Goal: Check status: Check status

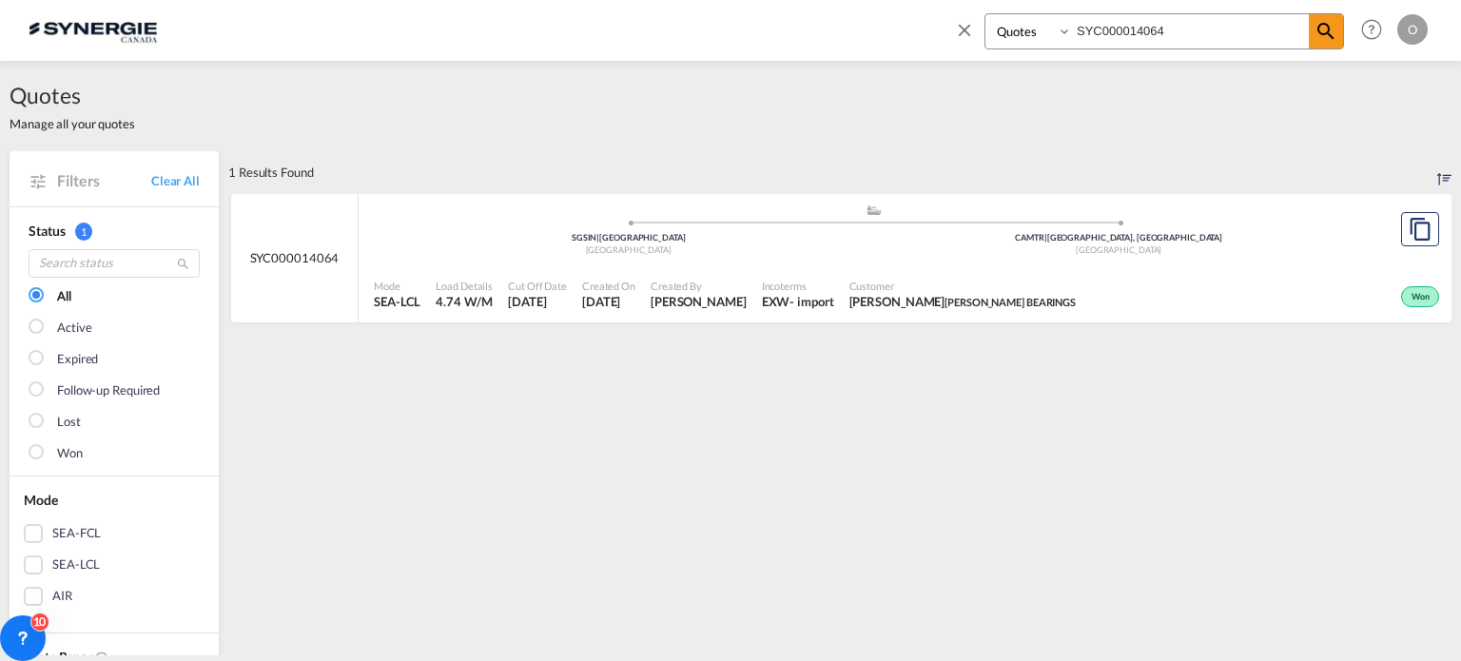
select select "Quotes"
drag, startPoint x: 1200, startPoint y: 29, endPoint x: 798, endPoint y: 53, distance: 403.0
click at [799, 53] on div "Bookings Quotes Enquiries SYC000014064 Help Resources Product Release O My Prof…" at bounding box center [731, 29] width 1404 height 59
paste input "301"
type input "SYC000014301"
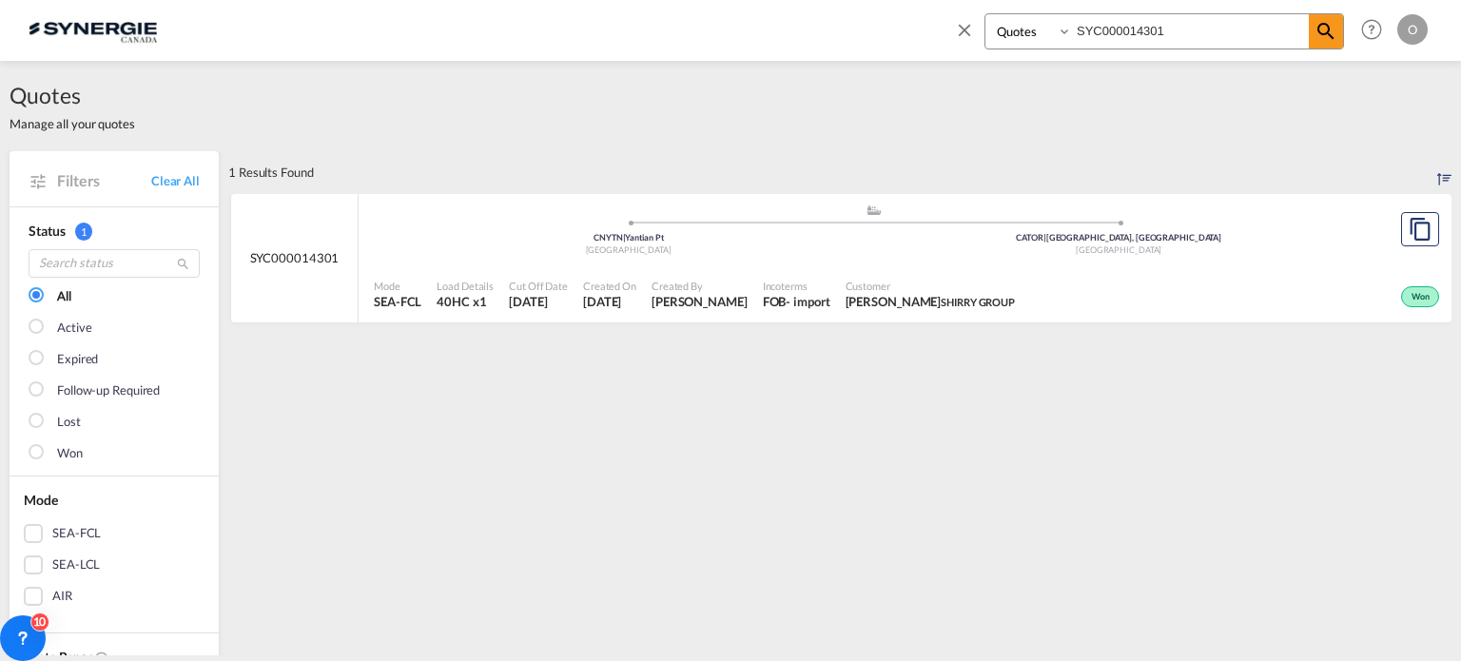
click at [786, 293] on div "- import" at bounding box center [808, 301] width 44 height 17
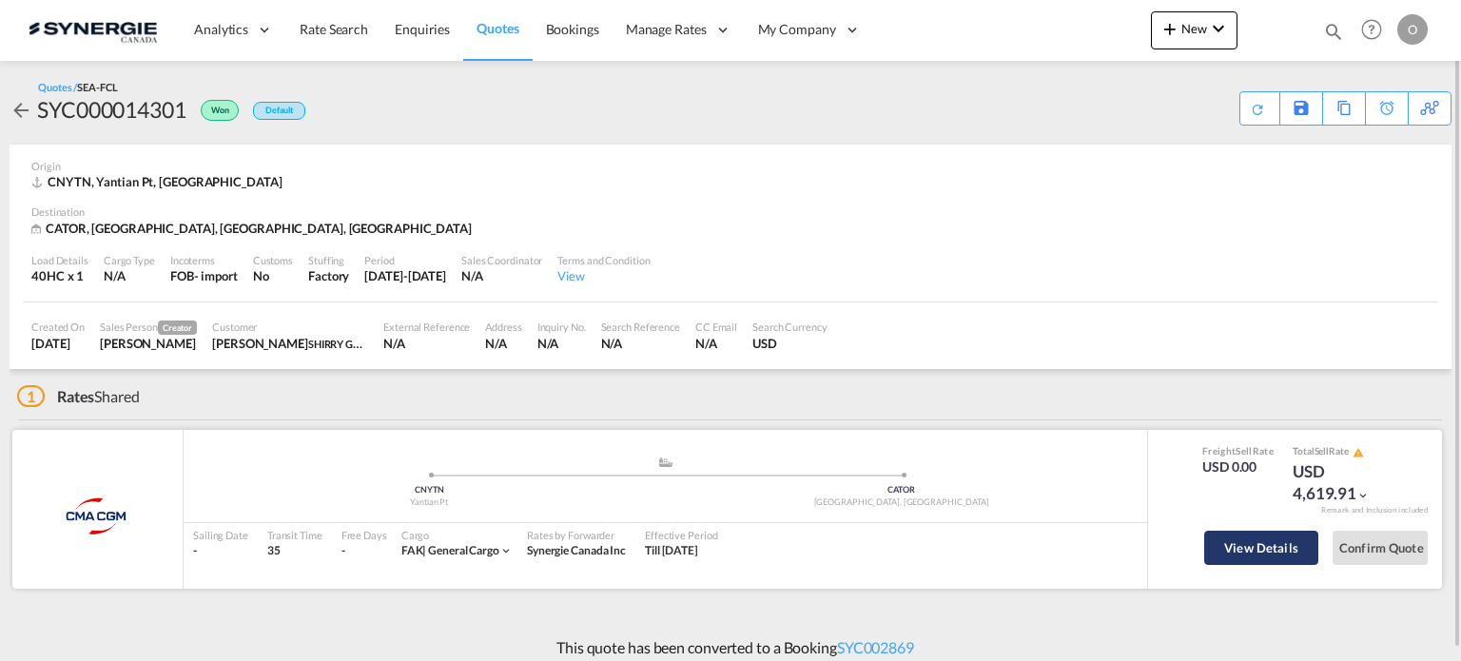
click at [1257, 547] on button "View Details" at bounding box center [1261, 548] width 114 height 34
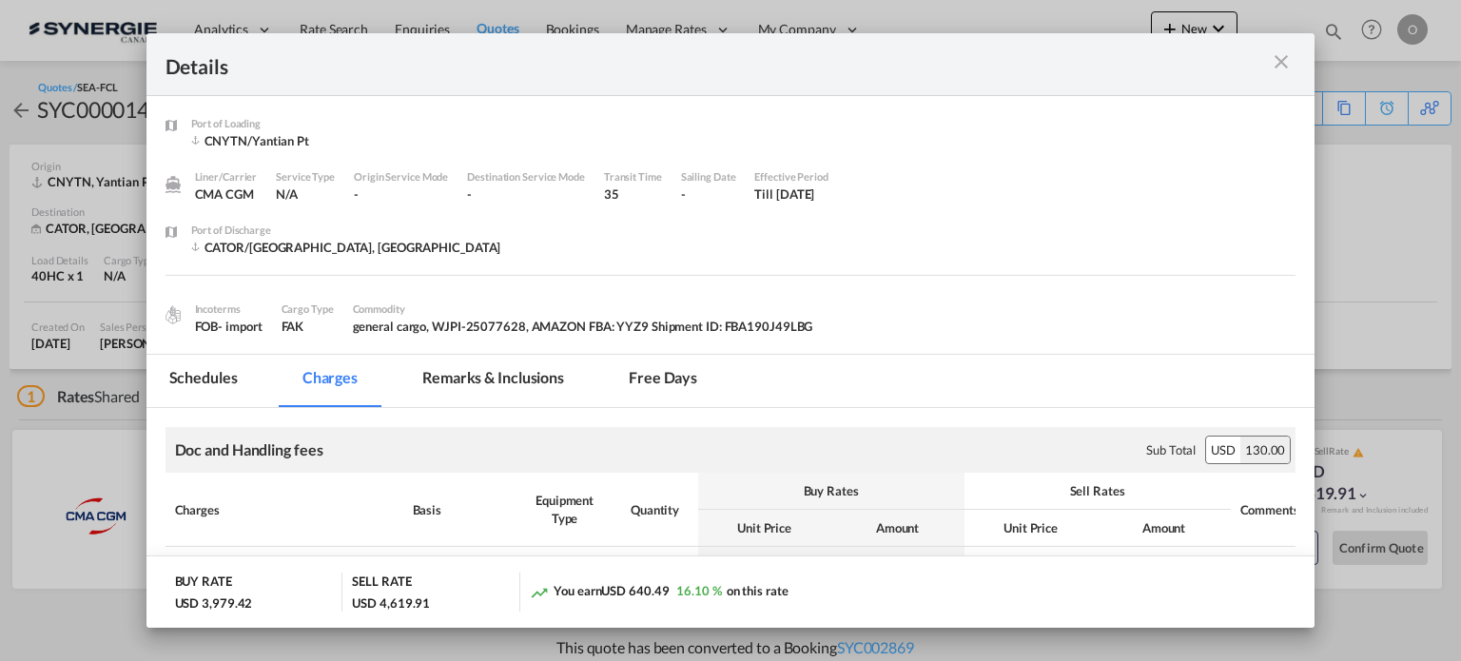
click at [533, 363] on md-tab-item "Remarks & Inclusions" at bounding box center [492, 381] width 187 height 52
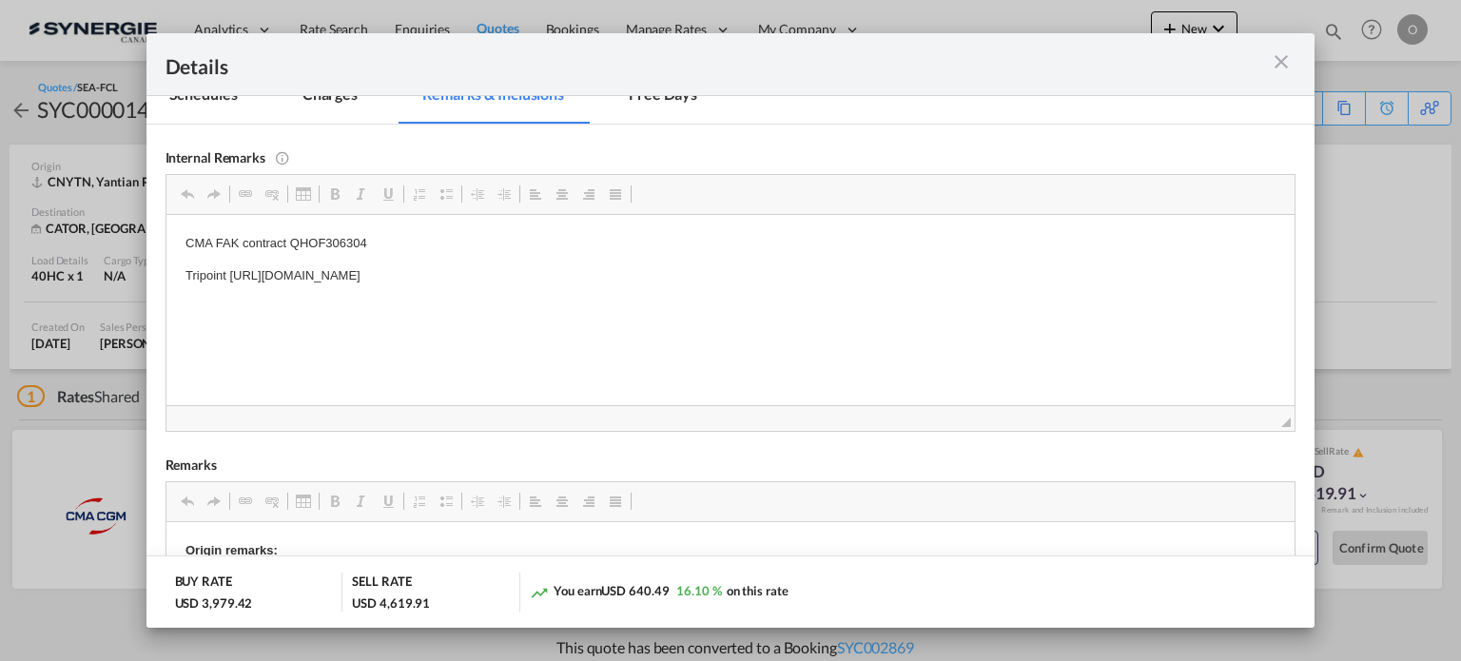
scroll to position [285, 0]
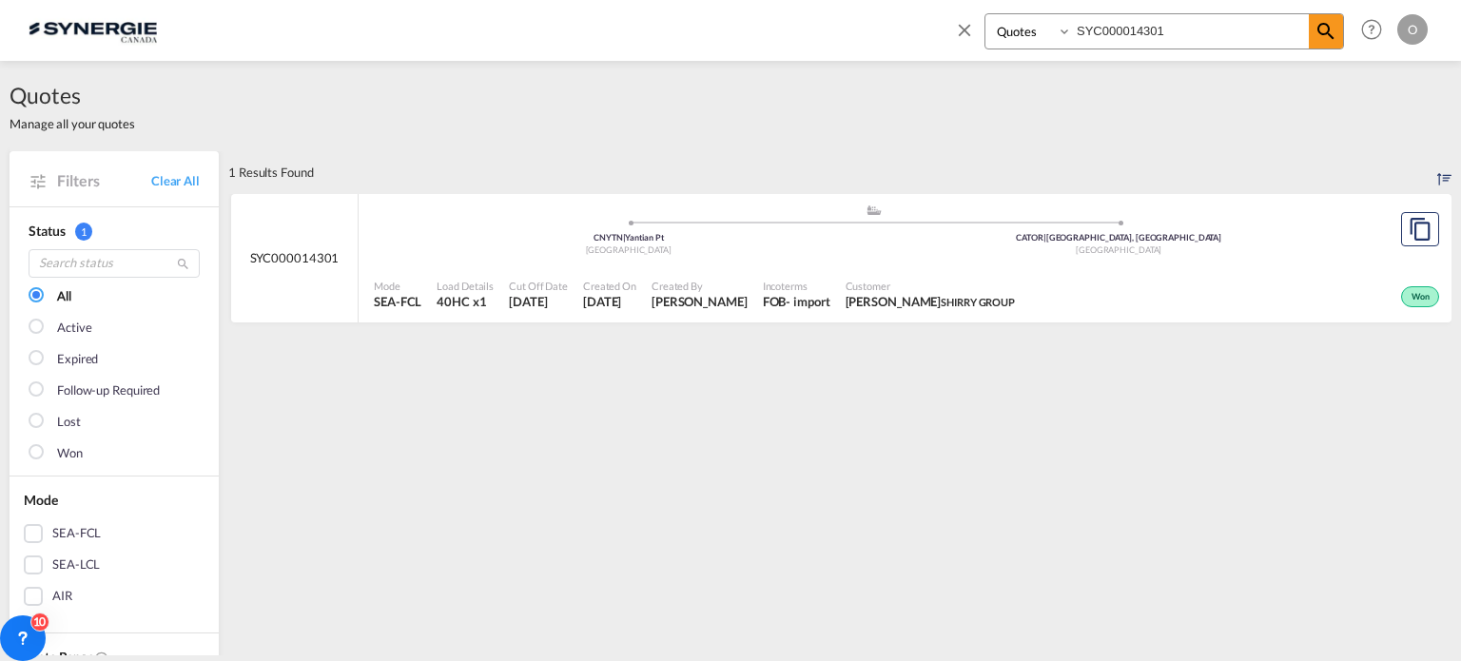
select select "Quotes"
drag, startPoint x: 1174, startPoint y: 23, endPoint x: 1004, endPoint y: 14, distance: 169.5
click at [1004, 14] on div "Bookings Quotes Enquiries SYC000014301" at bounding box center [1163, 31] width 359 height 36
click at [1317, 29] on md-icon "icon-magnify" at bounding box center [1325, 31] width 23 height 23
click at [696, 296] on span "[PERSON_NAME]" at bounding box center [699, 301] width 96 height 17
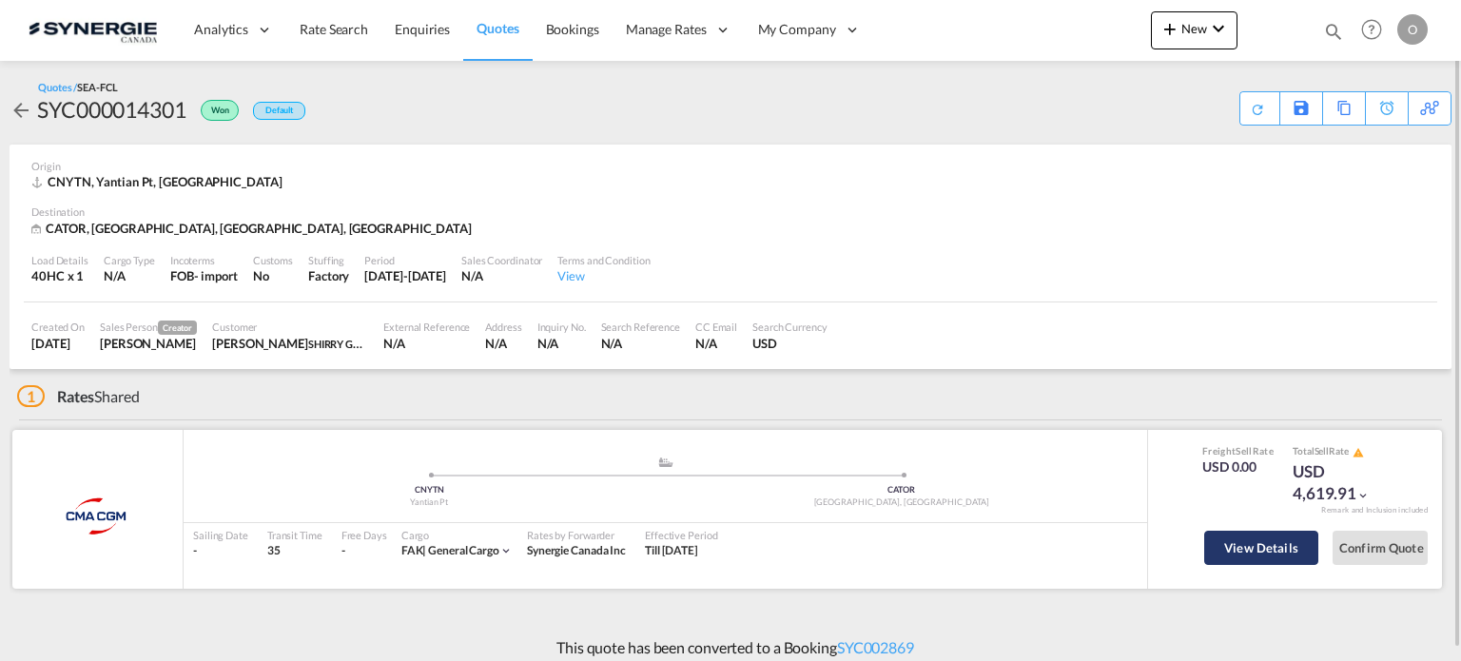
click at [1263, 547] on button "View Details" at bounding box center [1261, 548] width 114 height 34
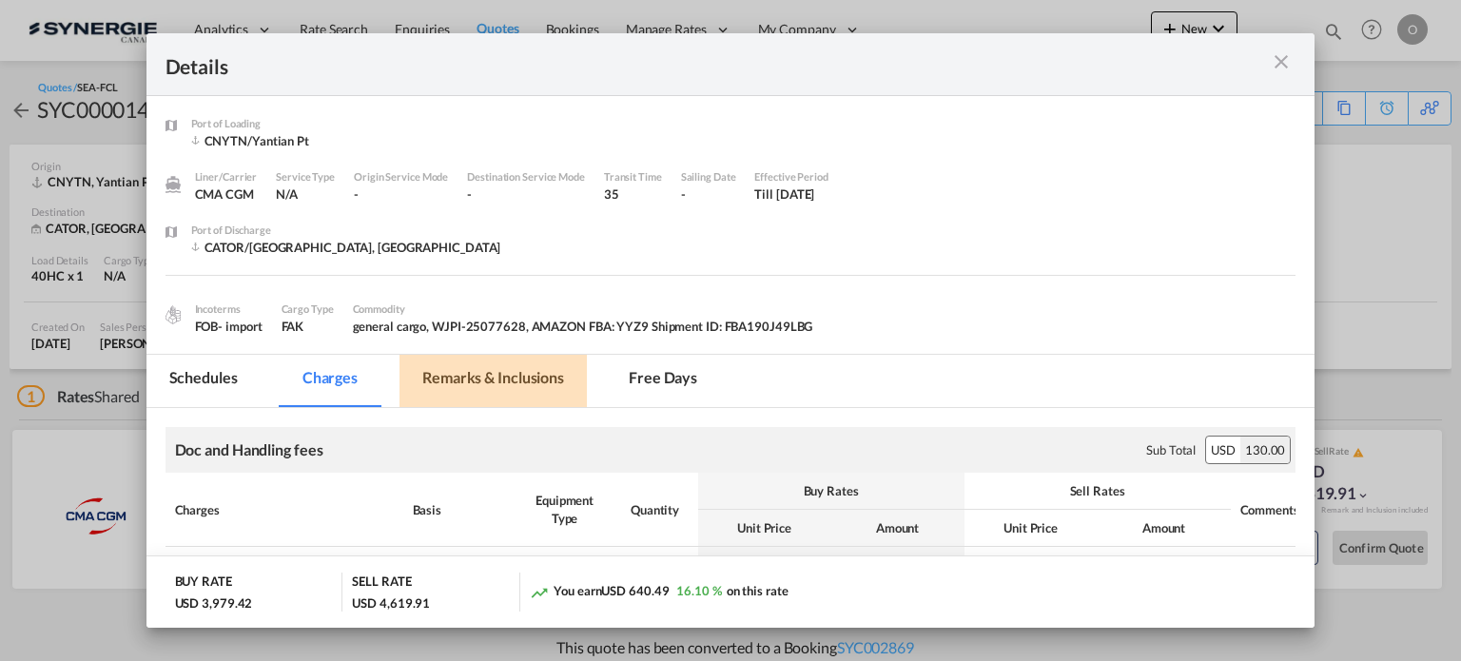
click at [536, 366] on md-tab-item "Remarks & Inclusions" at bounding box center [492, 381] width 187 height 52
